Goal: Transaction & Acquisition: Purchase product/service

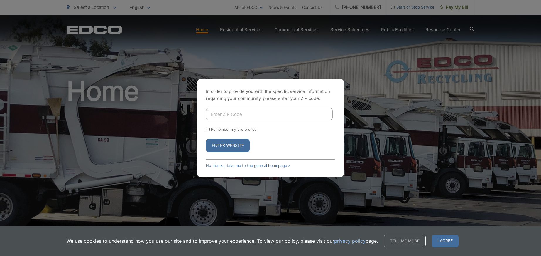
click at [244, 115] on input "Enter ZIP Code" at bounding box center [269, 114] width 127 height 12
type input "91950"
click at [236, 145] on button "Enter Website" at bounding box center [228, 144] width 44 height 13
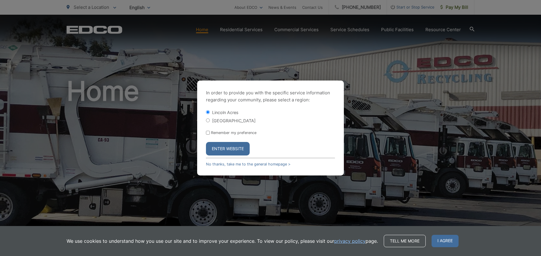
click at [209, 120] on input "[GEOGRAPHIC_DATA]" at bounding box center [208, 120] width 4 height 4
radio input "true"
click at [224, 153] on button "Enter Website" at bounding box center [228, 148] width 44 height 13
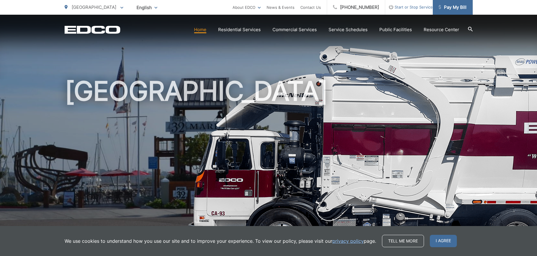
click at [445, 7] on span "Pay My Bill" at bounding box center [452, 7] width 28 height 7
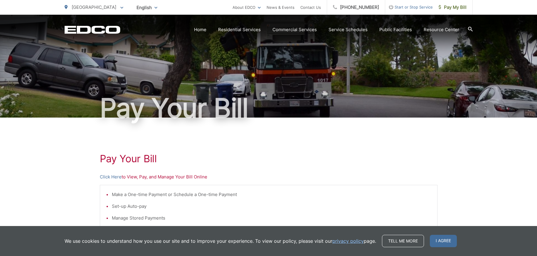
scroll to position [29, 0]
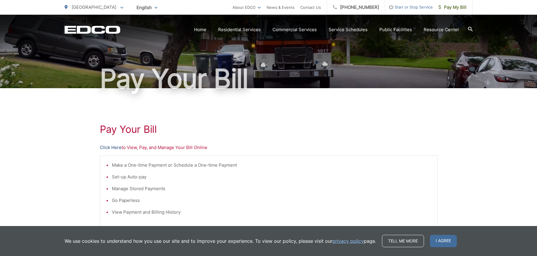
click at [109, 148] on link "Click Here" at bounding box center [111, 147] width 22 height 7
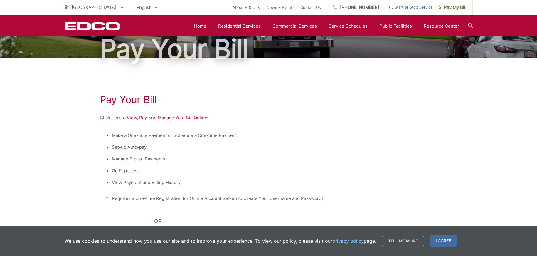
scroll to position [59, 0]
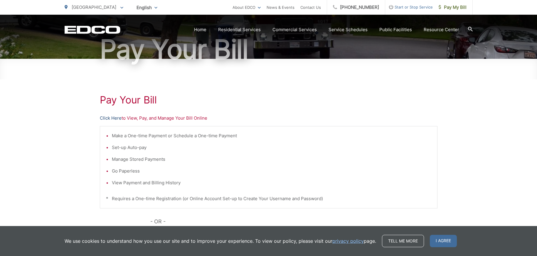
click at [106, 120] on link "Click Here" at bounding box center [111, 117] width 22 height 7
